Goal: Information Seeking & Learning: Learn about a topic

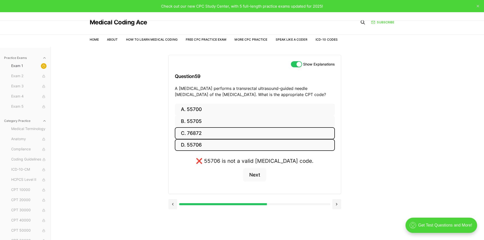
click at [246, 136] on button "C. 76872" at bounding box center [255, 133] width 160 height 12
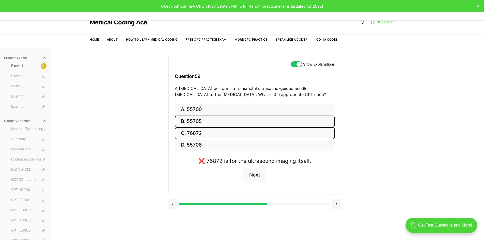
click at [240, 122] on button "B. 55705" at bounding box center [255, 121] width 160 height 12
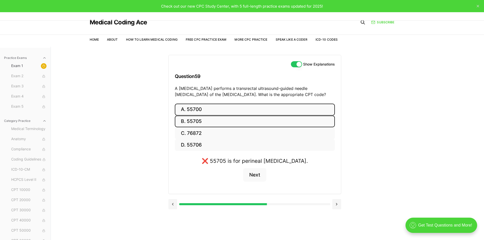
click at [240, 112] on button "A. 55700" at bounding box center [255, 110] width 160 height 12
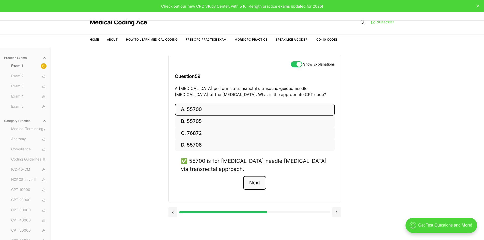
click at [256, 181] on button "Next" at bounding box center [254, 183] width 23 height 14
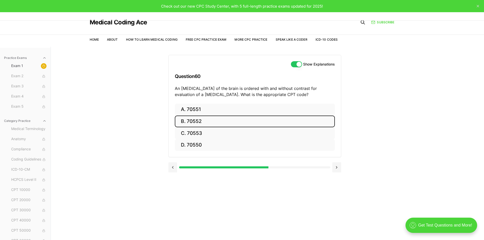
click at [201, 123] on button "B. 70552" at bounding box center [255, 121] width 160 height 12
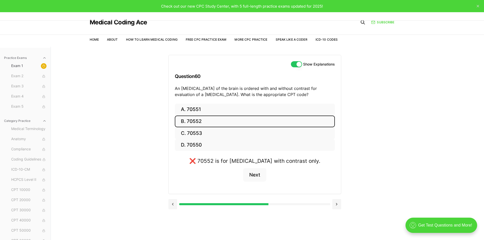
click at [201, 123] on button "B. 70552" at bounding box center [255, 121] width 160 height 12
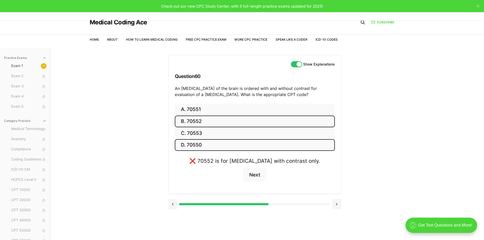
click at [313, 147] on button "D. 70550" at bounding box center [255, 145] width 160 height 12
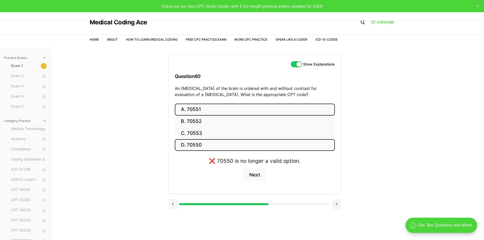
click at [324, 106] on button "A. 70551" at bounding box center [255, 110] width 160 height 12
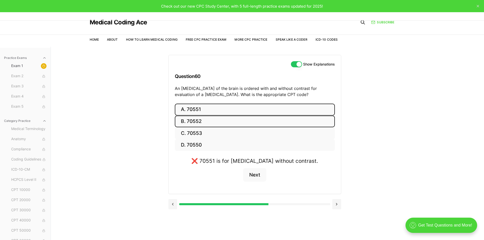
click at [318, 119] on button "B. 70552" at bounding box center [255, 121] width 160 height 12
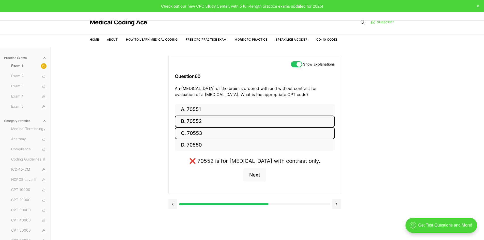
click at [316, 132] on button "C. 70553" at bounding box center [255, 133] width 160 height 12
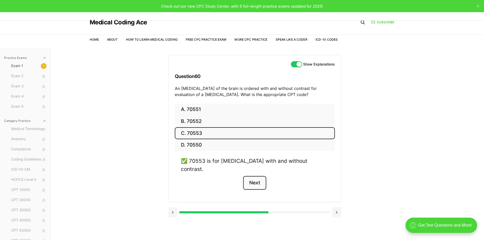
click at [261, 177] on button "Next" at bounding box center [254, 183] width 23 height 14
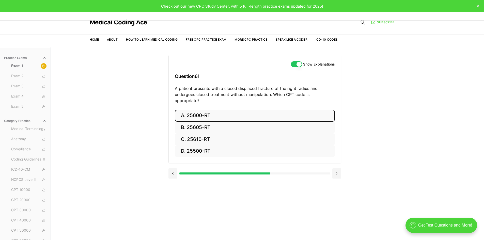
click at [301, 110] on button "A. 25600-RT" at bounding box center [255, 116] width 160 height 12
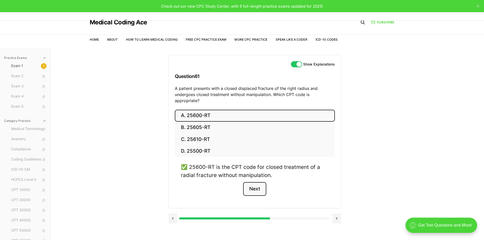
click at [262, 182] on button "Next" at bounding box center [254, 189] width 23 height 14
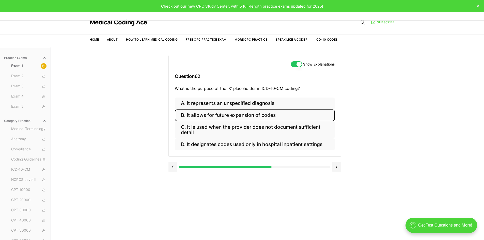
click at [204, 112] on button "B. It allows for future expansion of codes" at bounding box center [255, 115] width 160 height 12
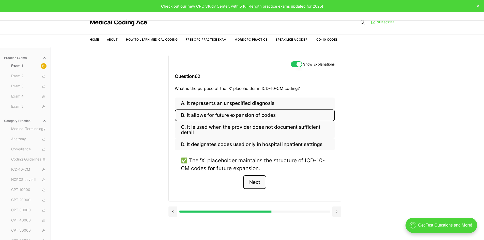
click at [253, 179] on button "Next" at bounding box center [254, 182] width 23 height 14
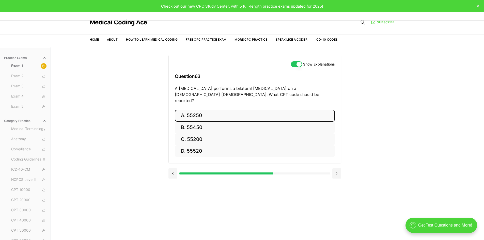
click at [203, 110] on button "A. 55250" at bounding box center [255, 116] width 160 height 12
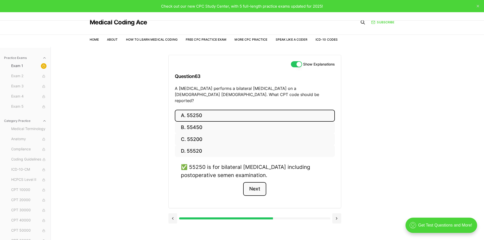
click at [254, 184] on button "Next" at bounding box center [254, 189] width 23 height 14
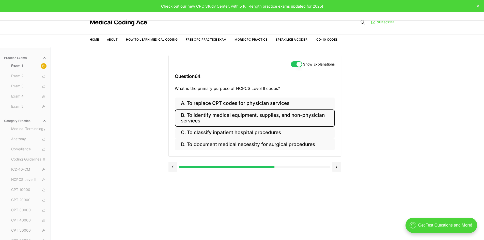
click at [236, 120] on button "B. To identify medical equipment, supplies, and non-physician services" at bounding box center [255, 117] width 160 height 17
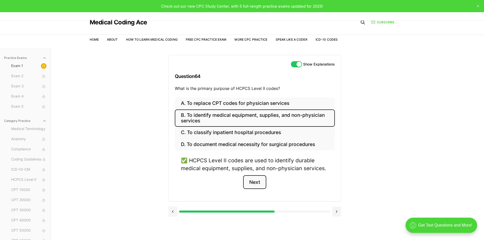
click at [259, 186] on button "Next" at bounding box center [254, 182] width 23 height 14
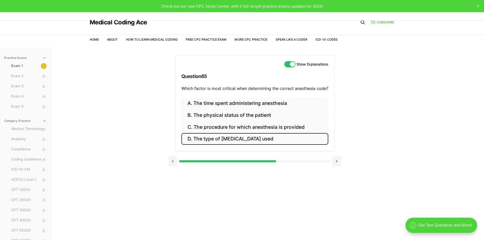
click at [223, 141] on button "D. The type of [MEDICAL_DATA] used" at bounding box center [254, 139] width 147 height 12
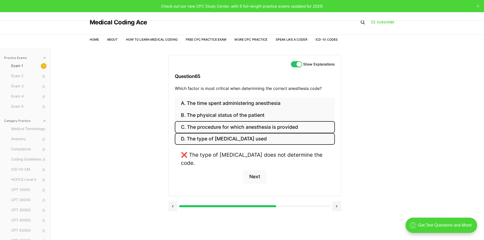
click at [220, 128] on button "C. The procedure for which anesthesia is provided" at bounding box center [255, 127] width 160 height 12
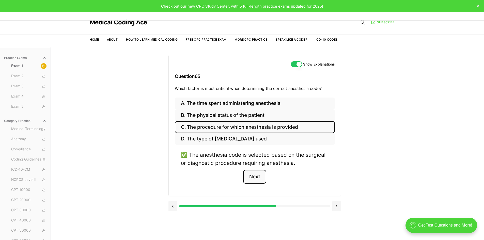
click at [254, 176] on button "Next" at bounding box center [254, 177] width 23 height 14
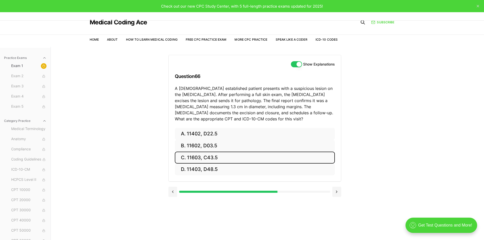
click at [220, 158] on button "C. 11603, C43.5" at bounding box center [255, 158] width 160 height 12
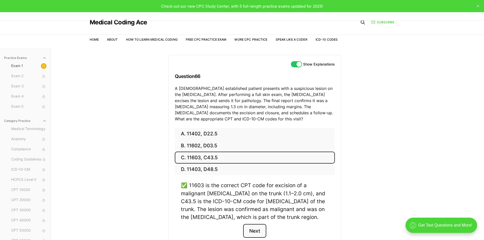
click at [251, 227] on button "Next" at bounding box center [254, 231] width 23 height 14
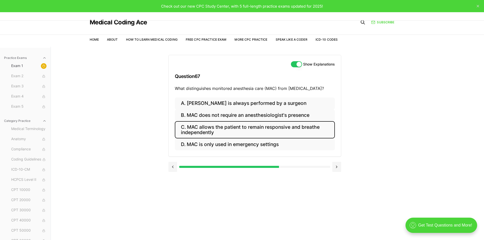
click at [239, 124] on button "C. MAC allows the patient to remain responsive and breathe independently" at bounding box center [255, 129] width 160 height 17
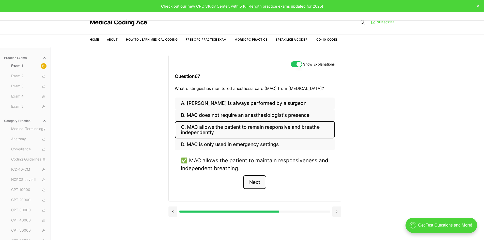
click at [257, 182] on button "Next" at bounding box center [254, 182] width 23 height 14
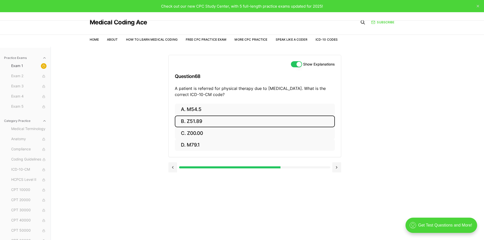
click at [192, 120] on button "B. Z51.89" at bounding box center [255, 121] width 160 height 12
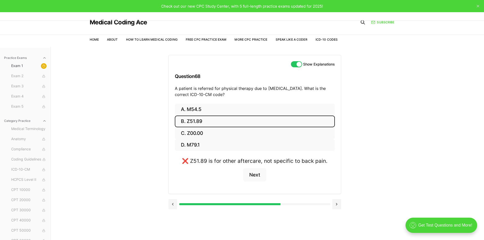
click at [192, 120] on button "B. Z51.89" at bounding box center [255, 121] width 160 height 12
click at [195, 110] on button "A. M54.5" at bounding box center [255, 110] width 160 height 12
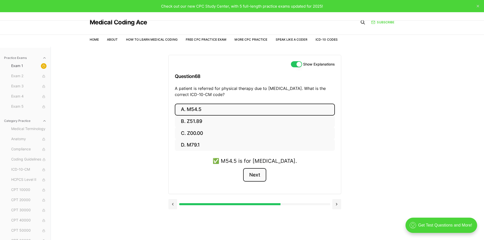
click at [254, 172] on button "Next" at bounding box center [254, 175] width 23 height 14
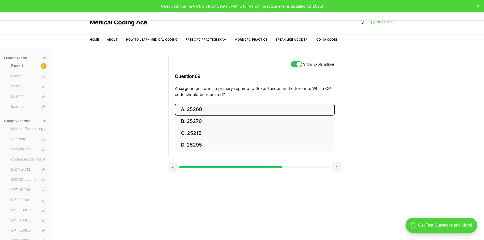
click at [206, 108] on button "A. 25260" at bounding box center [255, 110] width 160 height 12
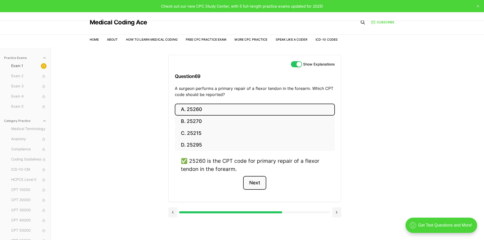
click at [257, 187] on button "Next" at bounding box center [254, 183] width 23 height 14
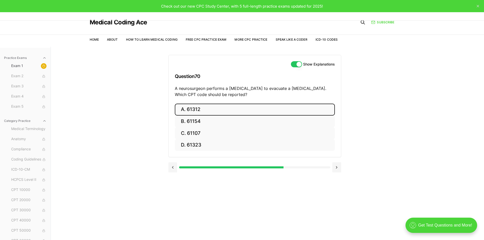
click at [215, 109] on button "A. 61312" at bounding box center [255, 110] width 160 height 12
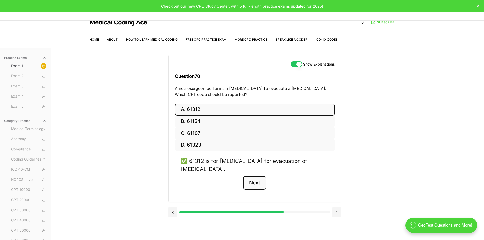
click at [263, 187] on button "Next" at bounding box center [254, 183] width 23 height 14
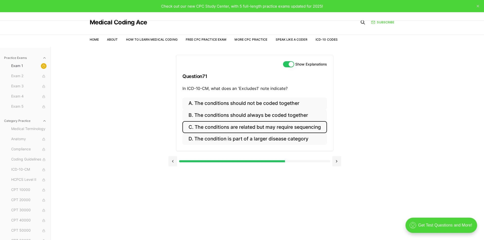
click at [251, 130] on button "C. The conditions are related but may require sequencing" at bounding box center [254, 127] width 144 height 12
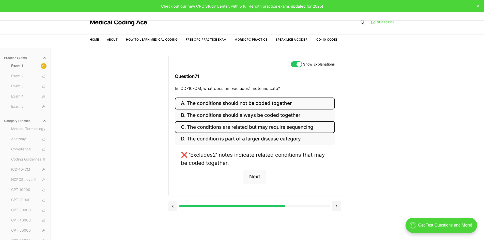
click at [257, 102] on button "A. The conditions should not be coded together" at bounding box center [255, 103] width 160 height 12
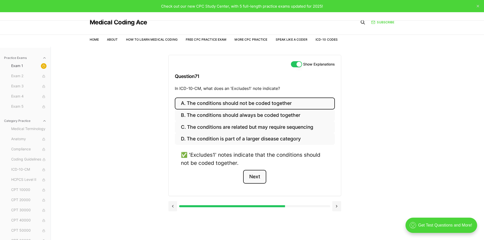
click at [252, 176] on button "Next" at bounding box center [254, 177] width 23 height 14
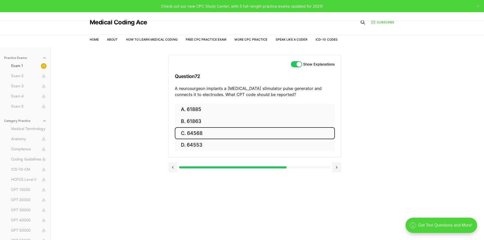
click at [239, 131] on button "C. 64568" at bounding box center [255, 133] width 160 height 12
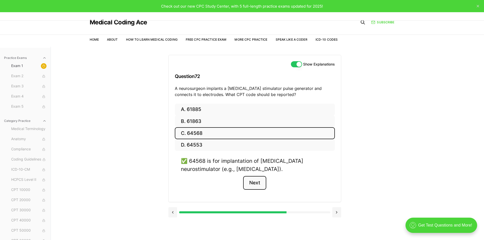
click at [255, 187] on button "Next" at bounding box center [254, 183] width 23 height 14
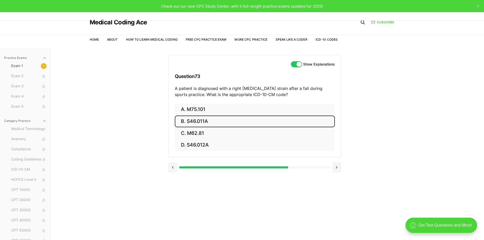
click at [197, 122] on button "B. S46.011A" at bounding box center [255, 121] width 160 height 12
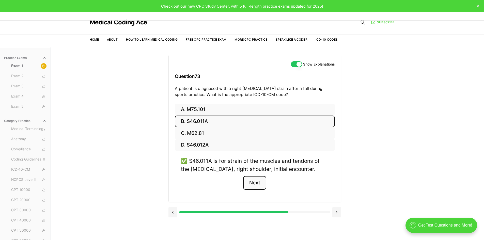
click at [257, 182] on button "Next" at bounding box center [254, 183] width 23 height 14
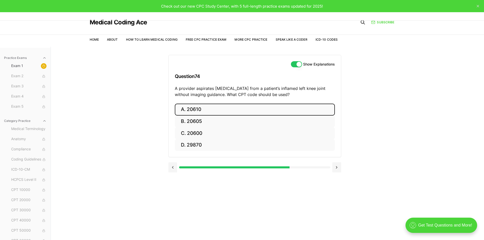
click at [199, 109] on button "A. 20610" at bounding box center [255, 110] width 160 height 12
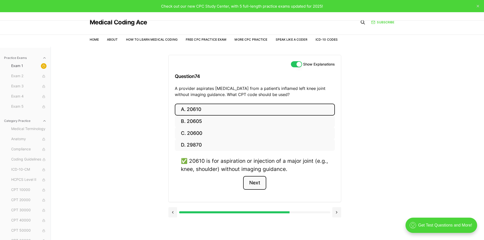
click at [257, 182] on button "Next" at bounding box center [254, 183] width 23 height 14
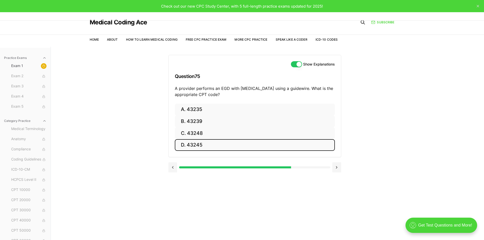
click at [219, 148] on button "D. 43245" at bounding box center [255, 145] width 160 height 12
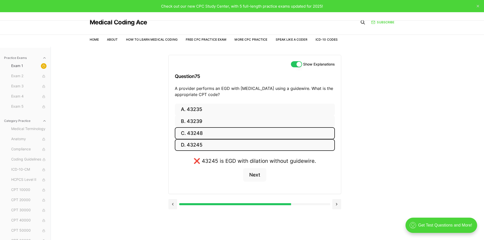
click at [212, 135] on button "C. 43248" at bounding box center [255, 133] width 160 height 12
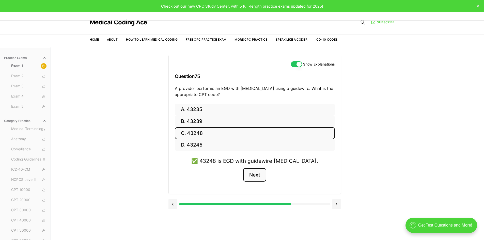
click at [250, 176] on button "Next" at bounding box center [254, 175] width 23 height 14
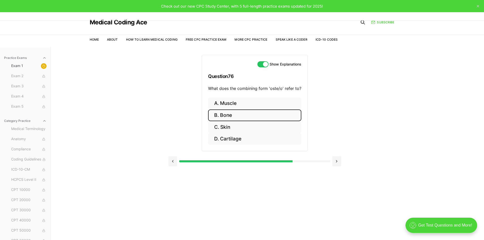
click at [237, 117] on button "B. Bone" at bounding box center [254, 115] width 93 height 12
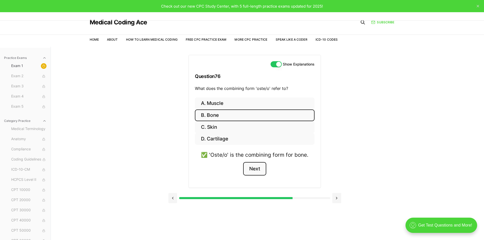
click at [255, 174] on button "Next" at bounding box center [254, 169] width 23 height 14
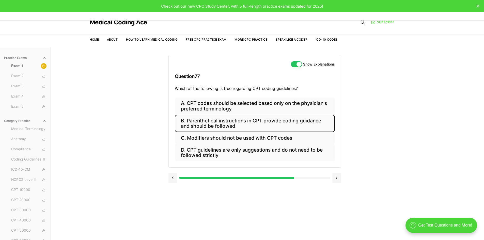
click at [257, 122] on button "B. Parenthetical instructions in CPT provide coding guidance and should be foll…" at bounding box center [255, 123] width 160 height 17
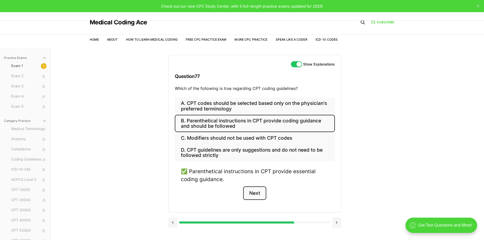
click at [255, 190] on button "Next" at bounding box center [254, 193] width 23 height 14
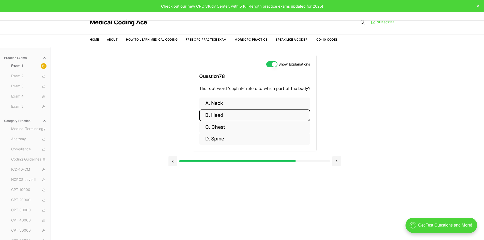
click at [223, 116] on button "B. Head" at bounding box center [254, 115] width 111 height 12
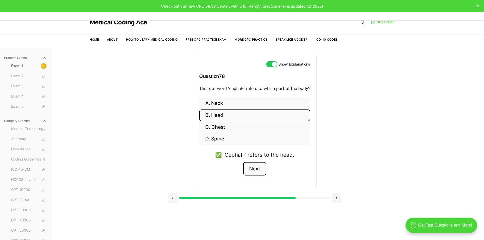
click at [255, 171] on button "Next" at bounding box center [254, 169] width 23 height 14
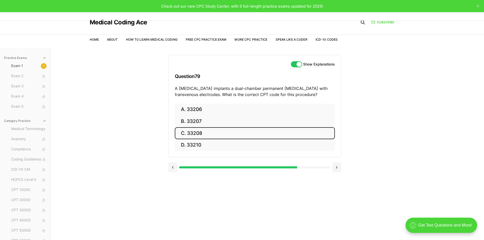
click at [214, 135] on button "C. 33208" at bounding box center [255, 133] width 160 height 12
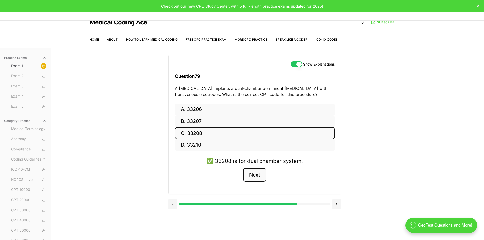
click at [256, 179] on button "Next" at bounding box center [254, 175] width 23 height 14
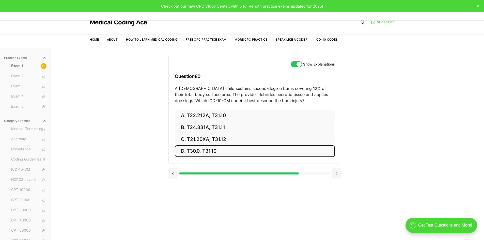
click at [202, 153] on button "D. T30.0, T31.10" at bounding box center [255, 151] width 160 height 12
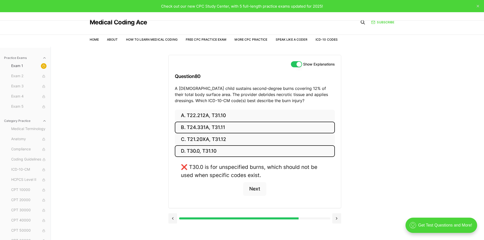
click at [227, 129] on button "B. T24.331A, T31.11" at bounding box center [255, 128] width 160 height 12
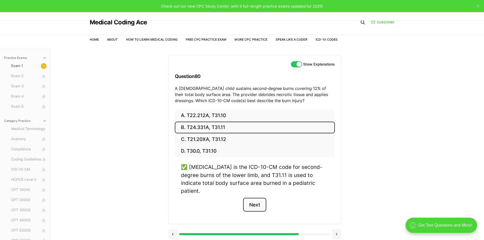
click at [256, 198] on button "Next" at bounding box center [254, 205] width 23 height 14
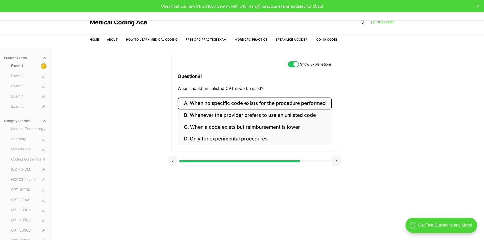
click at [234, 104] on button "A. When no specific code exists for the procedure performed" at bounding box center [254, 103] width 154 height 12
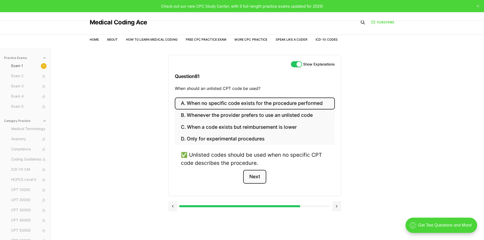
click at [252, 174] on button "Next" at bounding box center [254, 177] width 23 height 14
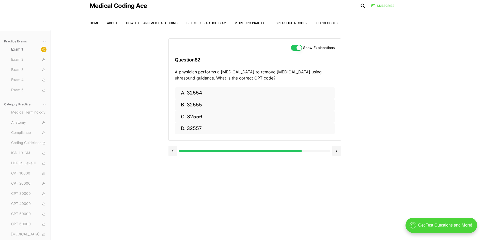
scroll to position [25, 0]
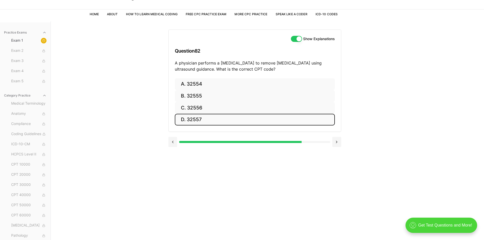
click at [222, 119] on button "D. 32557" at bounding box center [255, 120] width 160 height 12
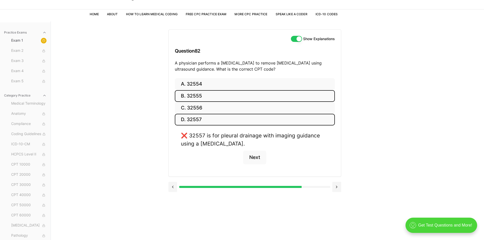
click at [216, 95] on button "B. 32555" at bounding box center [255, 96] width 160 height 12
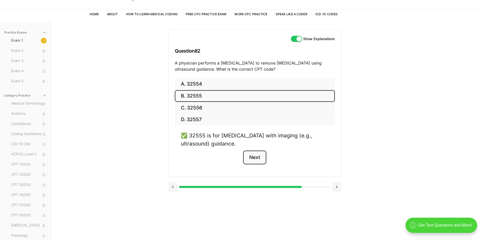
click at [252, 158] on button "Next" at bounding box center [254, 158] width 23 height 14
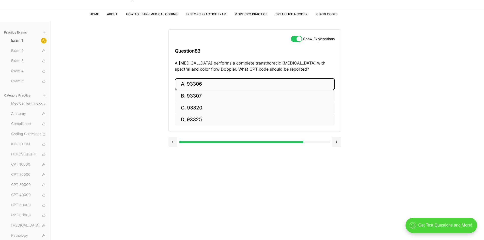
click at [227, 83] on button "A. 93306" at bounding box center [255, 84] width 160 height 12
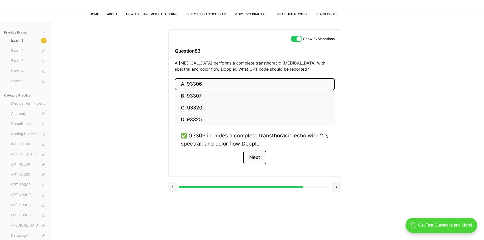
click at [249, 158] on button "Next" at bounding box center [254, 158] width 23 height 14
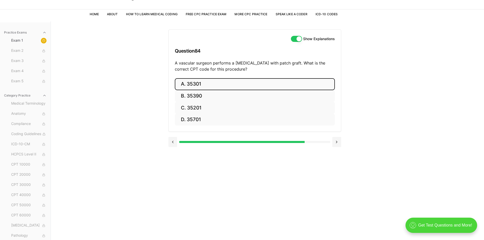
click at [260, 84] on button "A. 35301" at bounding box center [255, 84] width 160 height 12
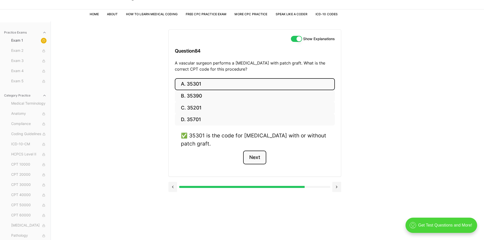
click at [259, 160] on button "Next" at bounding box center [254, 158] width 23 height 14
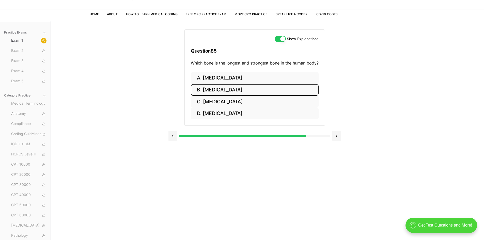
click at [229, 91] on button "B. [MEDICAL_DATA]" at bounding box center [255, 90] width 128 height 12
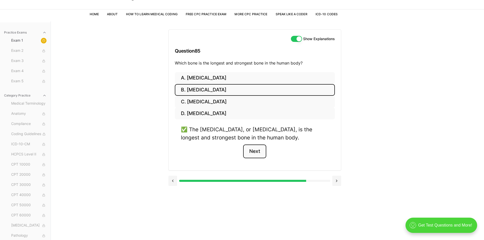
click at [248, 154] on button "Next" at bounding box center [254, 151] width 23 height 14
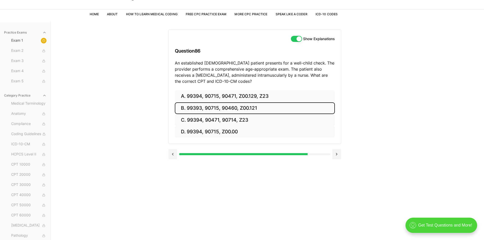
click at [245, 110] on button "B. 99393, 90715, 90460, Z00.121" at bounding box center [255, 108] width 160 height 12
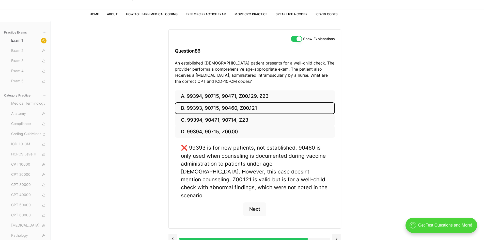
click at [245, 110] on button "B. 99393, 90715, 90460, Z00.121" at bounding box center [255, 108] width 160 height 12
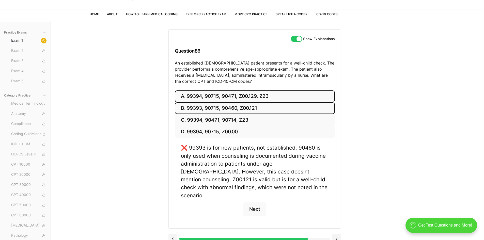
click at [254, 97] on button "A. 99394, 90715, 90471, Z00.129, Z23" at bounding box center [255, 96] width 160 height 12
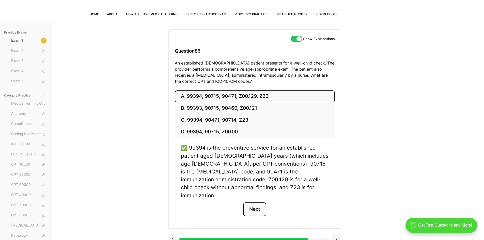
click at [252, 202] on button "Next" at bounding box center [254, 209] width 23 height 14
